Goal: Information Seeking & Learning: Learn about a topic

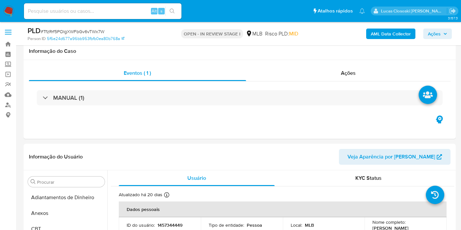
select select "10"
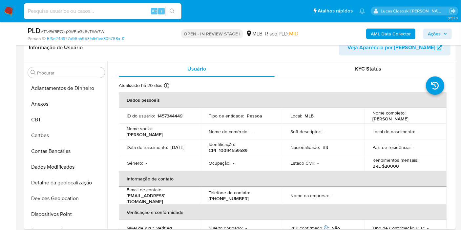
scroll to position [308, 0]
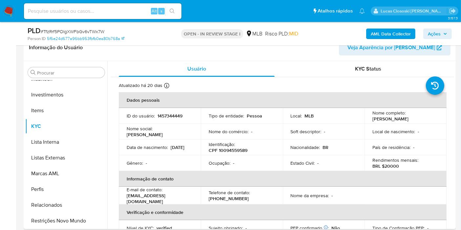
click at [239, 150] on p "CPF 10094559589" at bounding box center [228, 150] width 39 height 6
copy p "10094559589"
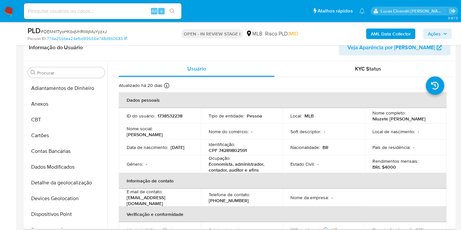
scroll to position [308, 0]
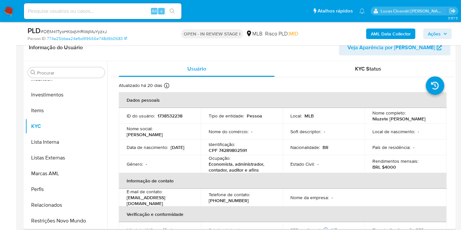
click at [239, 149] on p "CPF 74289802591" at bounding box center [228, 150] width 38 height 6
copy p "74289802591"
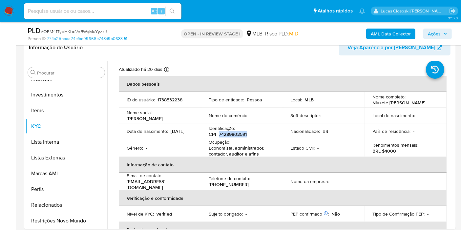
scroll to position [0, 0]
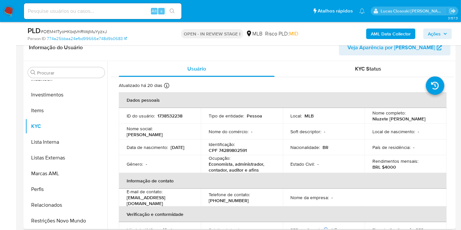
click at [170, 113] on p "1738532238" at bounding box center [169, 116] width 25 height 6
copy p "1738532238"
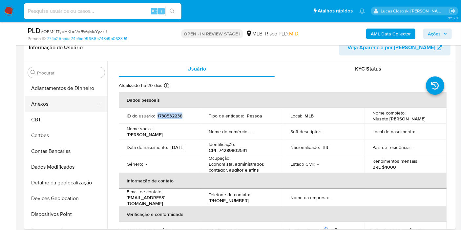
click at [60, 99] on button "Anexos" at bounding box center [63, 104] width 77 height 16
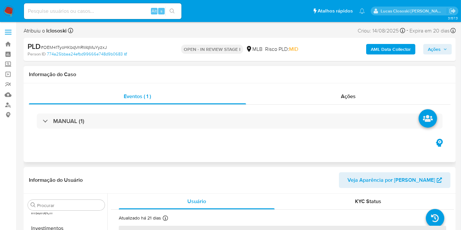
scroll to position [308, 0]
click at [395, 53] on b "AML Data Collector" at bounding box center [391, 49] width 40 height 10
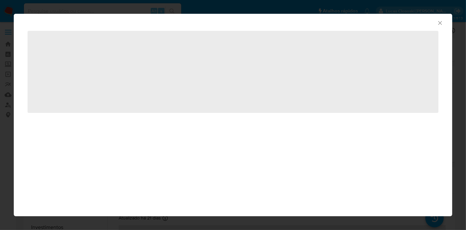
select select "10"
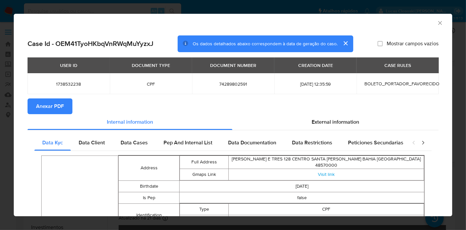
click at [47, 107] on span "Anexar PDF" at bounding box center [50, 106] width 28 height 14
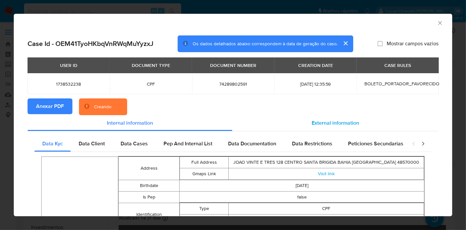
click at [320, 121] on span "External information" at bounding box center [336, 123] width 48 height 8
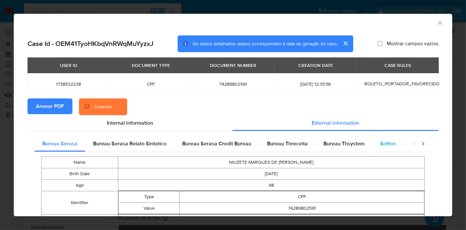
click at [385, 141] on span "Softon" at bounding box center [387, 144] width 15 height 8
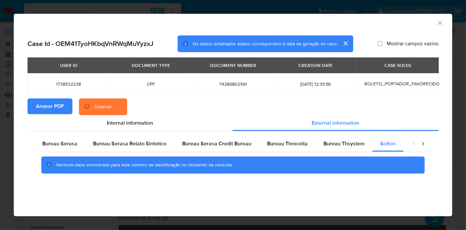
click at [422, 35] on div "Case Id - OEM41TyoHKbqVnRWqMuYyzxJ Os dados detalhados abaixo correspondem à da…" at bounding box center [233, 43] width 411 height 17
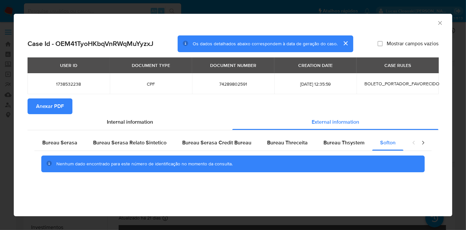
click at [440, 21] on icon "Fechar a janela" at bounding box center [440, 23] width 7 height 7
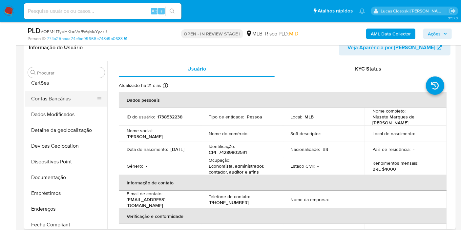
scroll to position [0, 0]
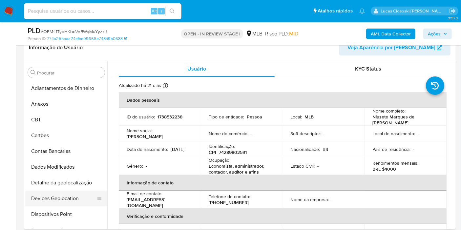
click at [62, 199] on button "Devices Geolocation" at bounding box center [63, 199] width 77 height 16
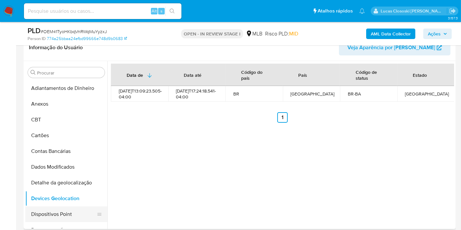
click at [66, 210] on button "Dispositivos Point" at bounding box center [63, 214] width 77 height 16
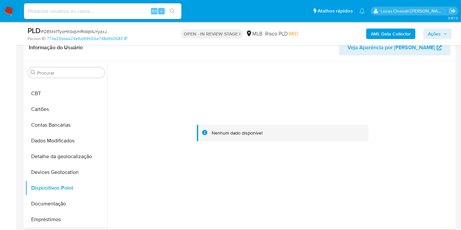
scroll to position [73, 0]
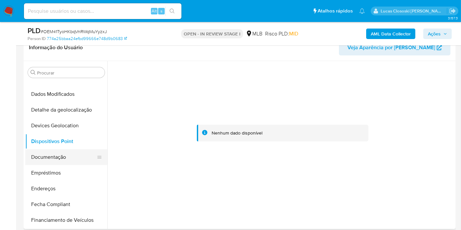
click at [62, 153] on button "Documentação" at bounding box center [63, 157] width 77 height 16
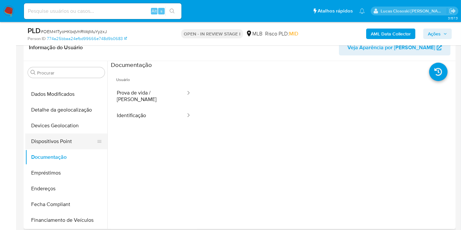
drag, startPoint x: 68, startPoint y: 191, endPoint x: 86, endPoint y: 144, distance: 50.9
click at [68, 192] on button "Endereços" at bounding box center [66, 189] width 82 height 16
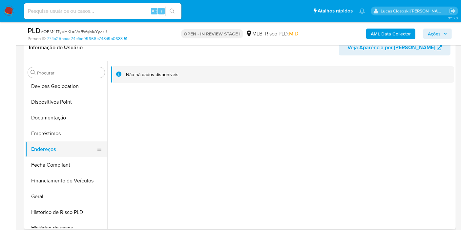
scroll to position [146, 0]
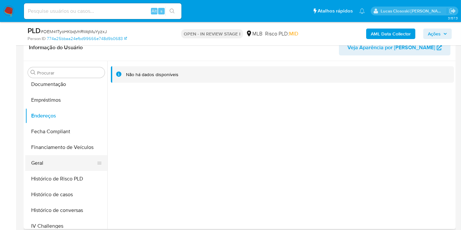
click at [50, 170] on button "Geral" at bounding box center [63, 163] width 77 height 16
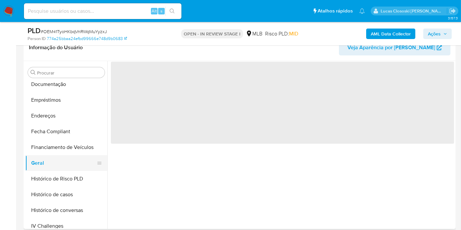
click at [57, 161] on button "Geral" at bounding box center [63, 163] width 77 height 16
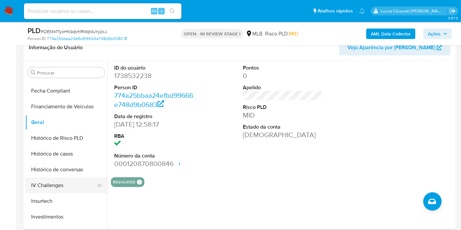
scroll to position [218, 0]
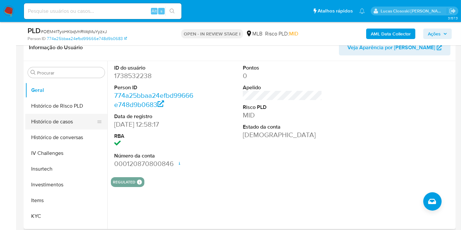
click at [66, 118] on button "Histórico de casos" at bounding box center [63, 122] width 77 height 16
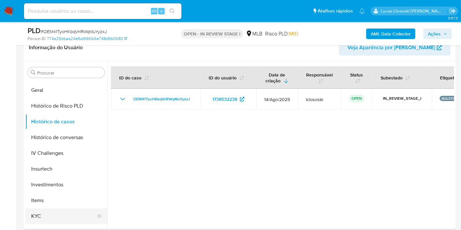
click at [56, 212] on button "KYC" at bounding box center [63, 216] width 77 height 16
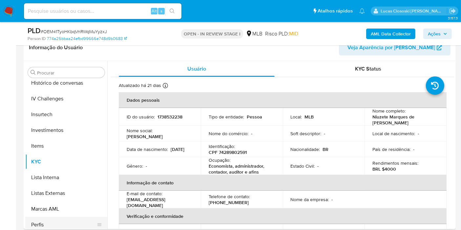
scroll to position [308, 0]
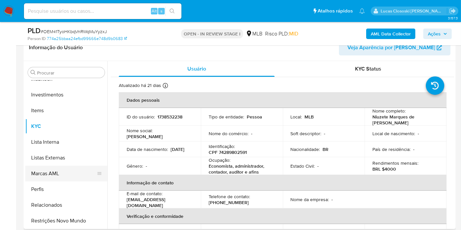
click at [73, 220] on button "Restrições Novo Mundo" at bounding box center [66, 221] width 82 height 16
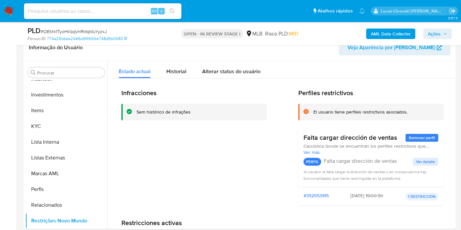
click at [85, 30] on span "# OEM41TyoHKbqVnRWqMuYyzxJ" at bounding box center [74, 31] width 66 height 7
copy span "OEM41TyoHKbqVnRWqMuYyzxJ"
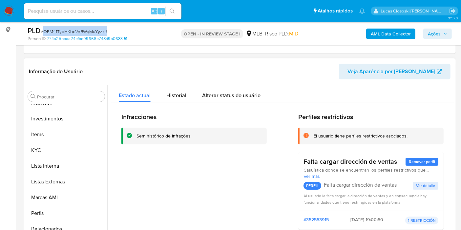
scroll to position [109, 0]
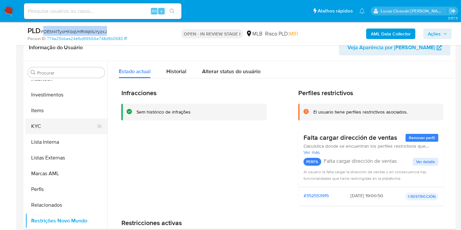
click at [35, 130] on button "KYC" at bounding box center [63, 126] width 77 height 16
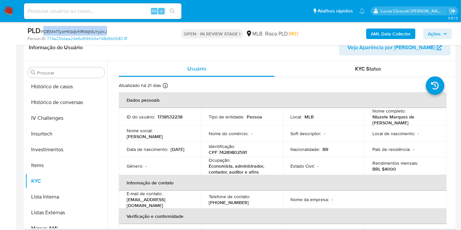
scroll to position [199, 0]
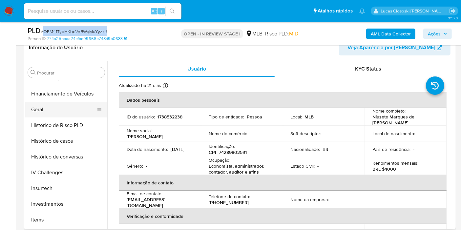
click at [44, 111] on button "Geral" at bounding box center [63, 110] width 77 height 16
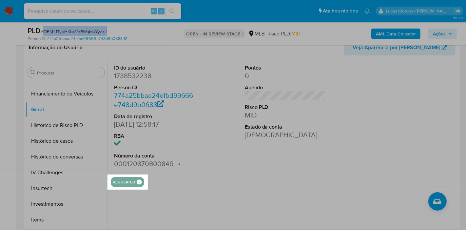
drag, startPoint x: 108, startPoint y: 174, endPoint x: 148, endPoint y: 190, distance: 42.8
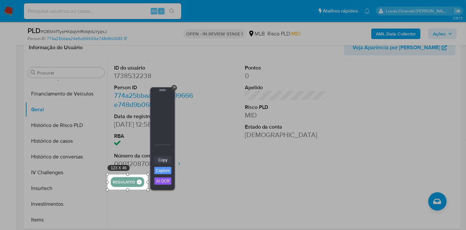
click at [166, 162] on link "Copy" at bounding box center [162, 159] width 17 height 7
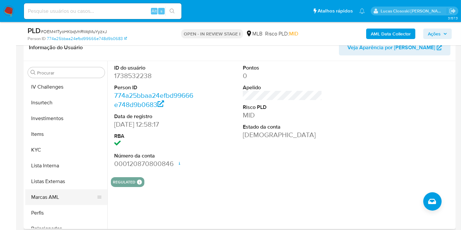
scroll to position [308, 0]
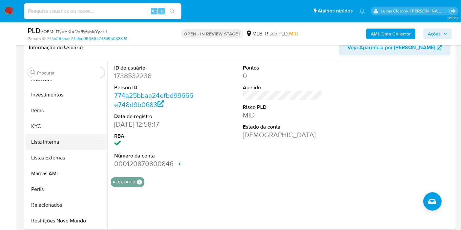
click at [43, 141] on button "Lista Interna" at bounding box center [63, 142] width 77 height 16
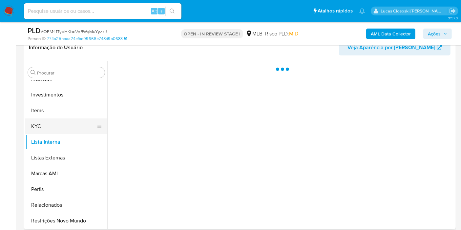
click at [45, 129] on button "KYC" at bounding box center [63, 126] width 77 height 16
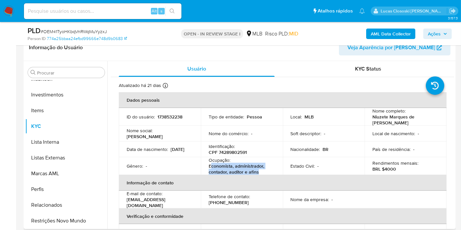
drag, startPoint x: 255, startPoint y: 171, endPoint x: 212, endPoint y: 166, distance: 43.5
click at [212, 166] on p "Economista, administrador, contador, auditor e afins" at bounding box center [241, 169] width 64 height 12
copy p "conomista, administrador, contador, auditor e afins"
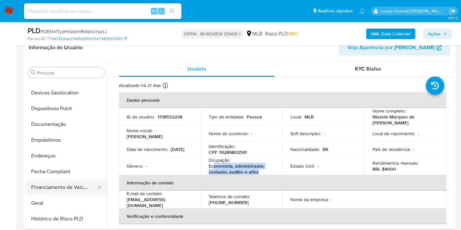
scroll to position [90, 0]
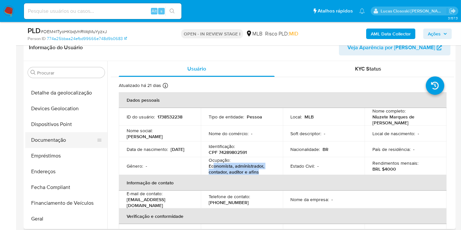
click at [57, 138] on button "Documentação" at bounding box center [63, 140] width 77 height 16
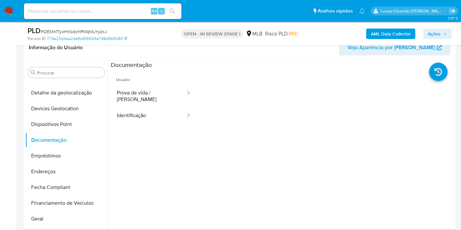
click at [146, 120] on ul "Usuário Prova de vida / Selfie Identificação" at bounding box center [154, 163] width 86 height 189
click at [142, 113] on button "Identificação" at bounding box center [148, 115] width 75 height 17
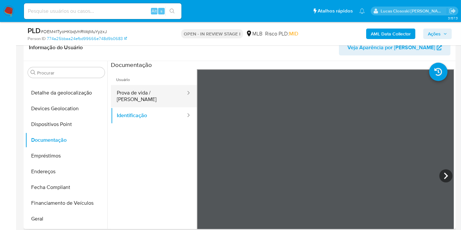
click at [148, 97] on button "Prova de vida / Selfie" at bounding box center [148, 96] width 75 height 22
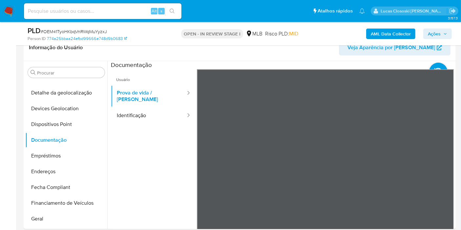
drag, startPoint x: 436, startPoint y: 33, endPoint x: 430, endPoint y: 38, distance: 7.9
click at [436, 33] on span "Ações" at bounding box center [434, 34] width 13 height 10
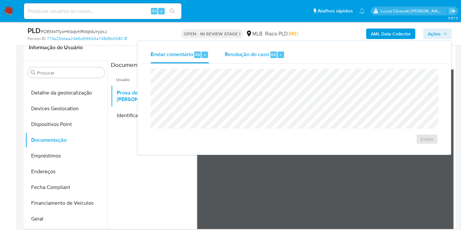
click at [250, 56] on span "Resolução do caso" at bounding box center [247, 55] width 44 height 8
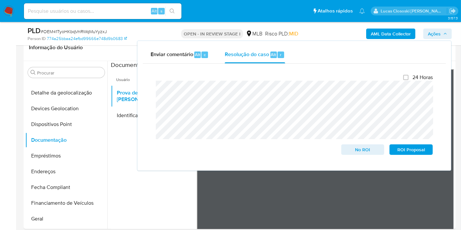
click at [428, 33] on span "Ações" at bounding box center [434, 34] width 13 height 10
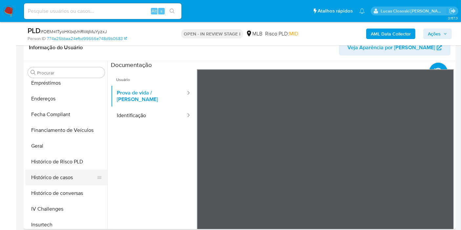
click at [62, 176] on button "Histórico de casos" at bounding box center [63, 178] width 77 height 16
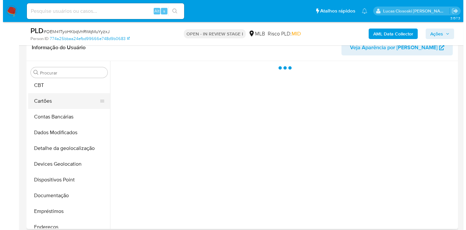
scroll to position [17, 0]
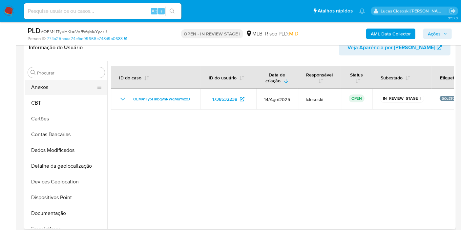
click at [43, 86] on button "Anexos" at bounding box center [63, 87] width 77 height 16
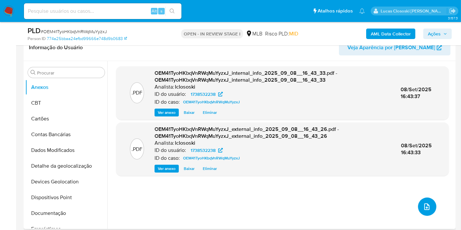
click at [418, 203] on button "upload-file" at bounding box center [427, 206] width 18 height 18
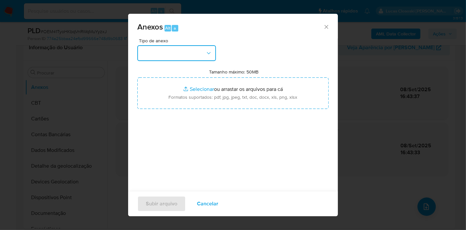
click at [178, 57] on button "button" at bounding box center [176, 53] width 79 height 16
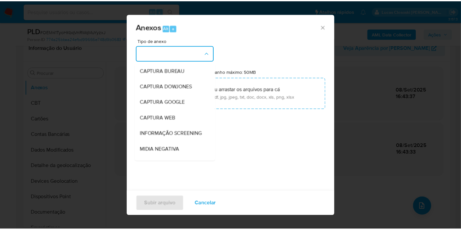
scroll to position [101, 0]
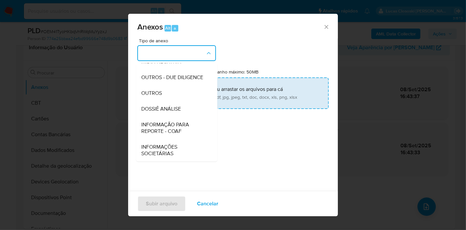
click at [168, 111] on span "DOSSIÊ ANÁLISE" at bounding box center [161, 109] width 40 height 7
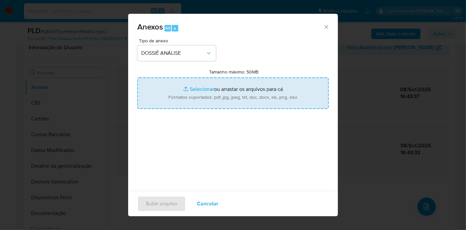
click at [182, 92] on input "Tamanho máximo: 50MB Selecionar arquivos" at bounding box center [233, 92] width 192 height 31
type input "C:\fakepath\SAR - XXXX - CPF 74289802591 - NIUZETE MARQUES DE QUEIROZ.pdf"
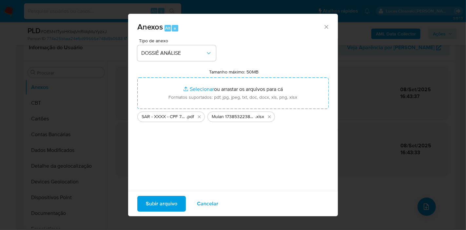
drag, startPoint x: 182, startPoint y: 92, endPoint x: 168, endPoint y: 200, distance: 109.1
click at [168, 200] on span "Subir arquivo" at bounding box center [161, 203] width 31 height 14
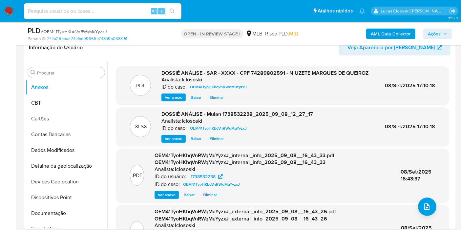
click at [445, 37] on span "Ações" at bounding box center [437, 33] width 19 height 9
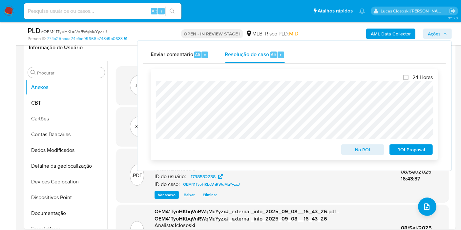
click at [404, 147] on span "ROI Proposal" at bounding box center [411, 149] width 34 height 9
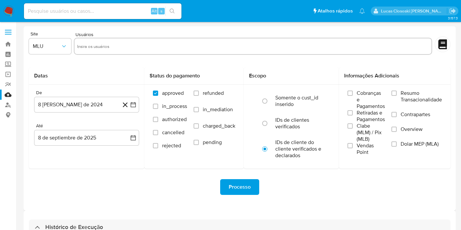
select select "10"
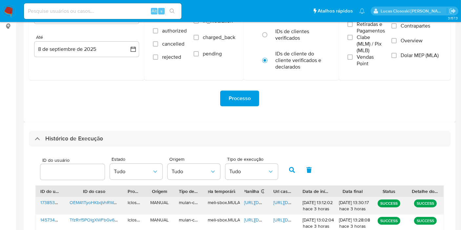
scroll to position [127, 0]
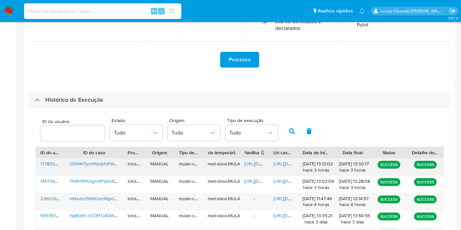
click at [254, 162] on span "https://docs.google.com/spreadsheets/d/1HnuJ3q7IYSemH1p0e7HzBfZZa4dHcM74Lbk8WCZ…" at bounding box center [266, 163] width 45 height 7
click at [283, 165] on span "https://docs.google.com/document/d/1dWrdmP_PSDrSCb5_8bLOSDvUQ1dIvaBHlYSV_jJLU0Y…" at bounding box center [295, 163] width 45 height 7
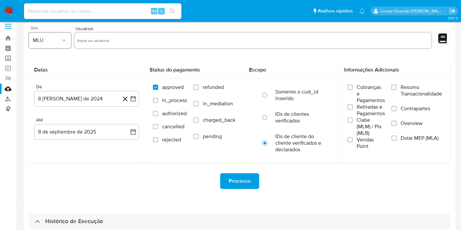
scroll to position [0, 0]
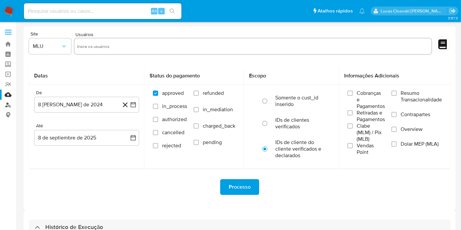
click at [5, 107] on link "Localizador de pessoas" at bounding box center [39, 105] width 78 height 10
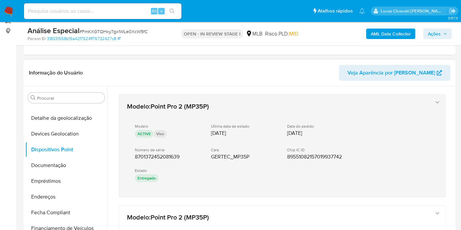
scroll to position [73, 0]
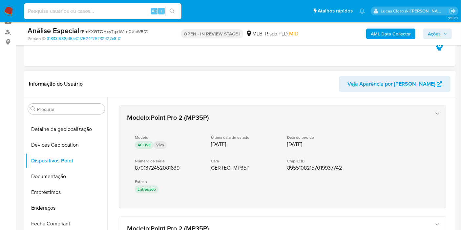
drag, startPoint x: 192, startPoint y: 209, endPoint x: 134, endPoint y: 168, distance: 71.5
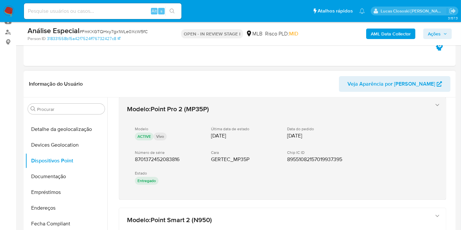
scroll to position [146, 0]
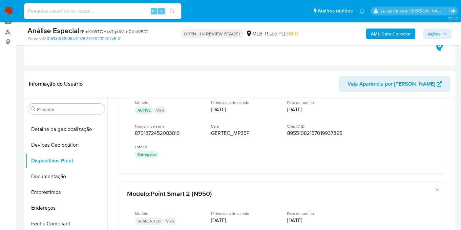
drag, startPoint x: 187, startPoint y: 175, endPoint x: 197, endPoint y: 34, distance: 141.4
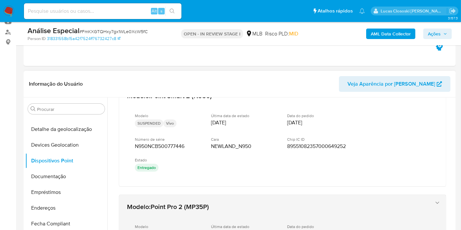
scroll to position [255, 0]
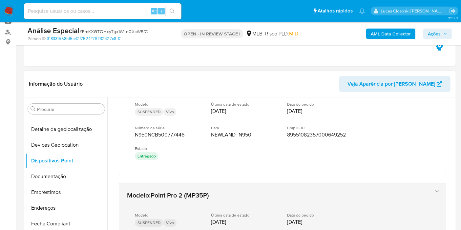
drag, startPoint x: 175, startPoint y: 180, endPoint x: 159, endPoint y: 181, distance: 15.8
click at [159, 181] on div "Modelo : Point Pro 2 (MP35P) Modelo ACTIVE Vivo Última data de estado [DATE] Da…" at bounding box center [282, 138] width 343 height 591
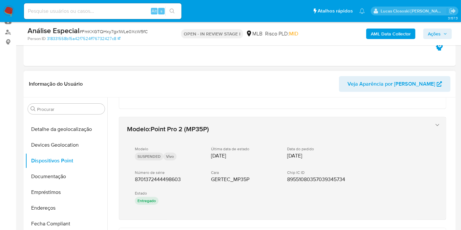
scroll to position [328, 0]
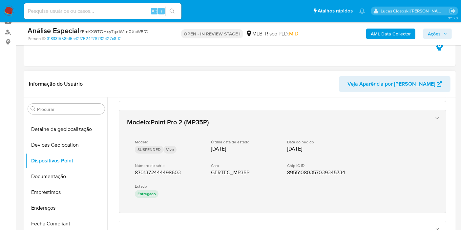
drag, startPoint x: 179, startPoint y: 216, endPoint x: 135, endPoint y: 169, distance: 64.5
click at [134, 168] on div "Modelo : Point Pro 2 (MP35P) Modelo ACTIVE Vivo Última data de estado 01/04/202…" at bounding box center [282, 64] width 343 height 591
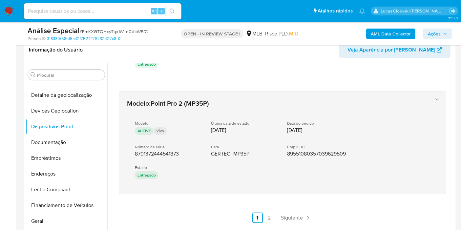
scroll to position [146, 0]
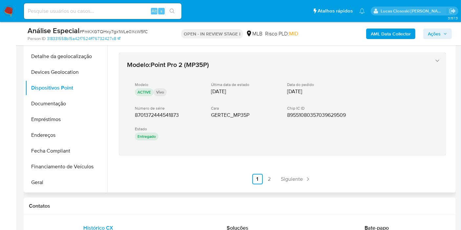
drag, startPoint x: 183, startPoint y: 163, endPoint x: 133, endPoint y: 113, distance: 71.2
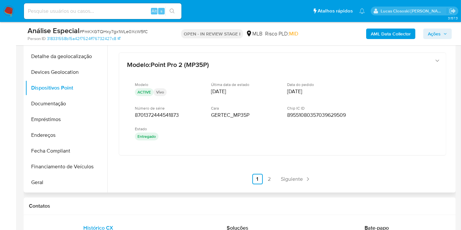
click at [274, 180] on ul "Anterior 1 2 Siguiente" at bounding box center [283, 179] width 62 height 10
click at [269, 177] on link "2" at bounding box center [269, 179] width 10 height 10
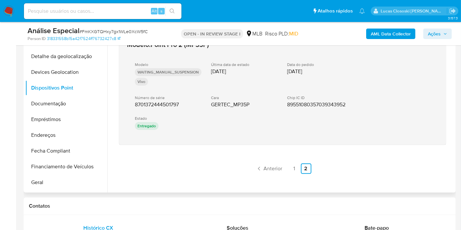
drag, startPoint x: 151, startPoint y: 147, endPoint x: 125, endPoint y: 100, distance: 53.7
click at [125, 100] on div "Modelo : Point Pro 2 (MP35P) Modelo WAITING_MANUAL_SUSPENSION Vivo Última data …" at bounding box center [282, 103] width 343 height 157
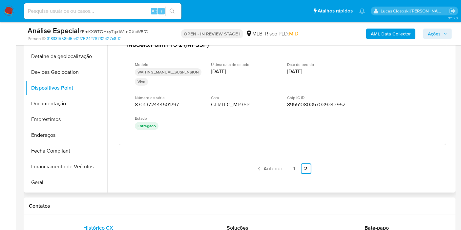
click at [211, 173] on div "Modelo : Point Pro 2 (MP35P) Modelo WAITING_MANUAL_SUSPENSION Vivo Última data …" at bounding box center [282, 103] width 343 height 157
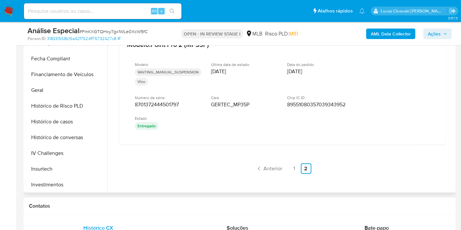
scroll to position [291, 0]
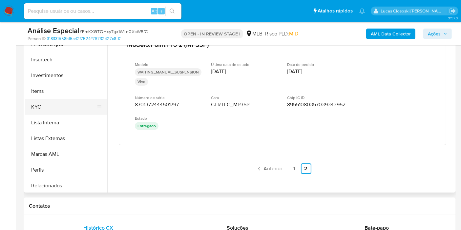
click at [39, 106] on button "KYC" at bounding box center [63, 107] width 77 height 16
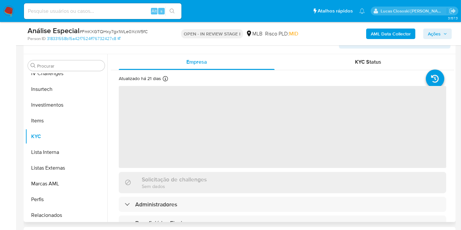
scroll to position [109, 0]
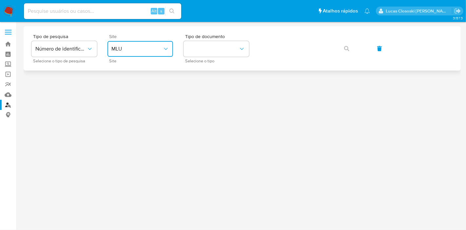
click at [143, 45] on button "MLU" at bounding box center [141, 49] width 66 height 16
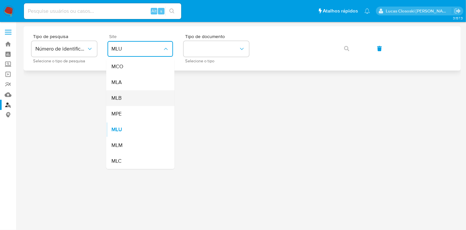
click at [135, 97] on div "MLB" at bounding box center [139, 98] width 54 height 16
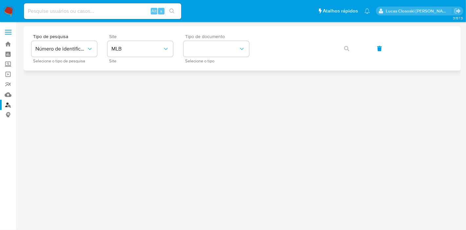
click at [225, 41] on div "Tipo de documento Selecione o tipo" at bounding box center [217, 48] width 66 height 29
click at [221, 56] on button "identificationType" at bounding box center [217, 49] width 66 height 16
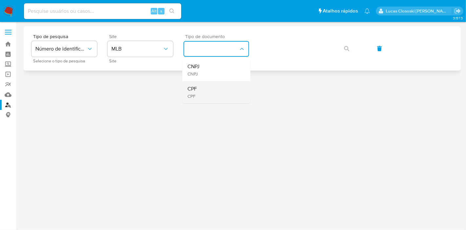
click at [214, 89] on div "CPF CPF" at bounding box center [215, 92] width 54 height 22
click at [345, 44] on span "button" at bounding box center [346, 48] width 5 height 14
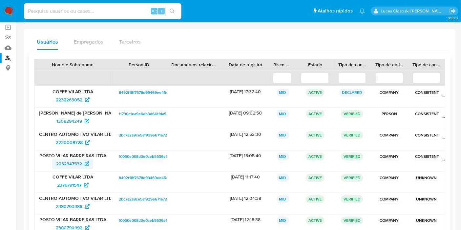
scroll to position [73, 0]
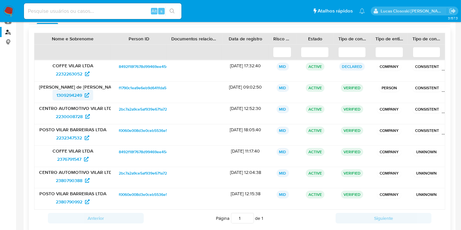
click at [66, 91] on span "1309294249" at bounding box center [69, 95] width 26 height 10
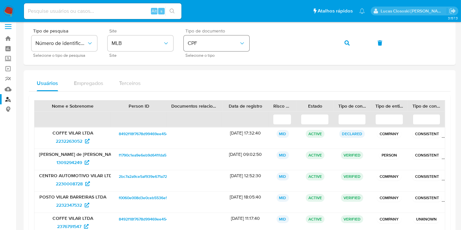
scroll to position [0, 0]
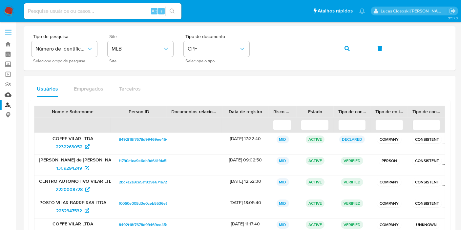
click at [10, 91] on link "Mulan" at bounding box center [39, 95] width 78 height 10
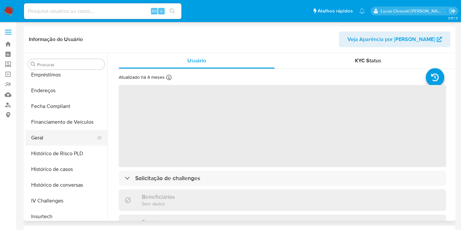
scroll to position [90, 0]
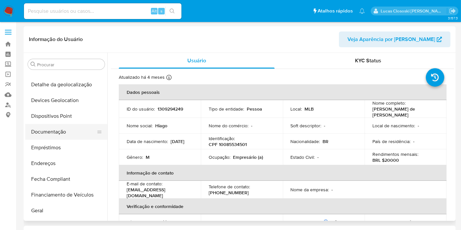
click at [49, 129] on button "Documentação" at bounding box center [63, 132] width 77 height 16
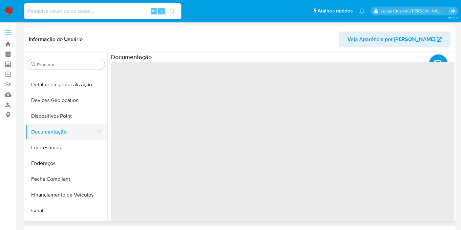
select select "10"
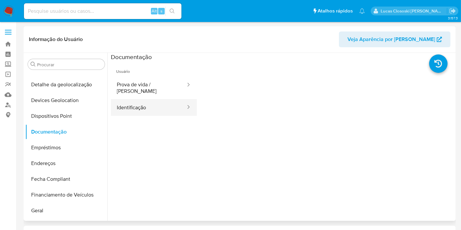
click at [139, 106] on button "Identificação" at bounding box center [148, 107] width 75 height 17
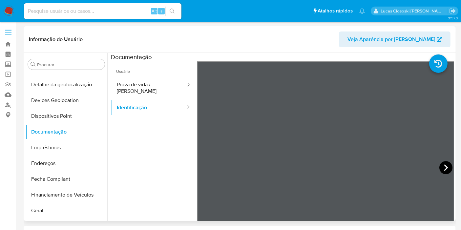
click at [442, 169] on icon at bounding box center [445, 167] width 13 height 13
click at [201, 172] on icon at bounding box center [204, 167] width 13 height 13
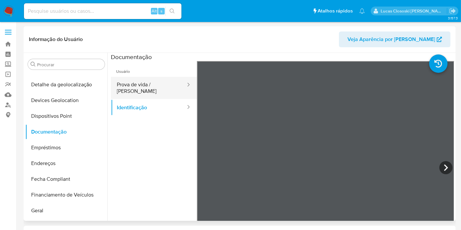
click at [148, 82] on button "Prova de vida / [PERSON_NAME]" at bounding box center [148, 88] width 75 height 22
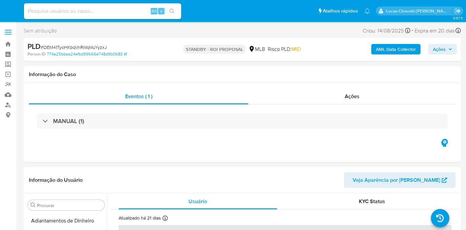
select select "10"
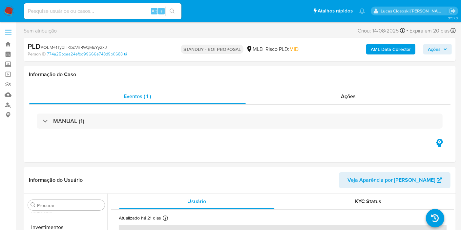
scroll to position [308, 0]
click at [72, 48] on span "# OEM41TyoHKbqVnRWqMuYyzxJ" at bounding box center [74, 47] width 66 height 7
copy span "OEM41TyoHKbqVnRWqMuYyzxJ"
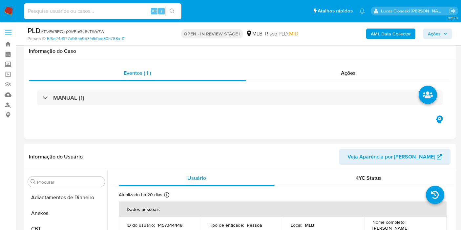
select select "10"
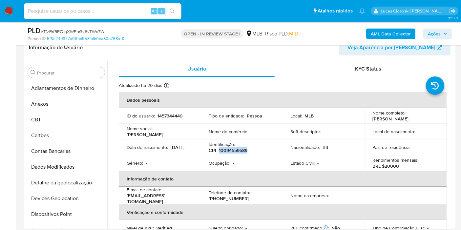
scroll to position [308, 0]
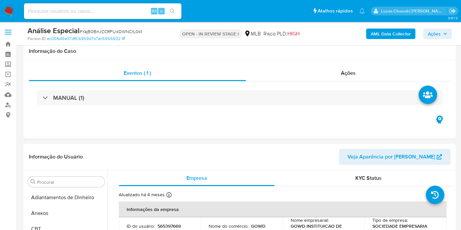
select select "100"
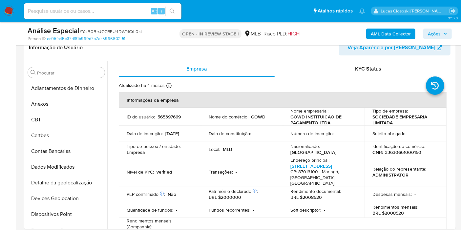
scroll to position [272, 0]
